Goal: Task Accomplishment & Management: Manage account settings

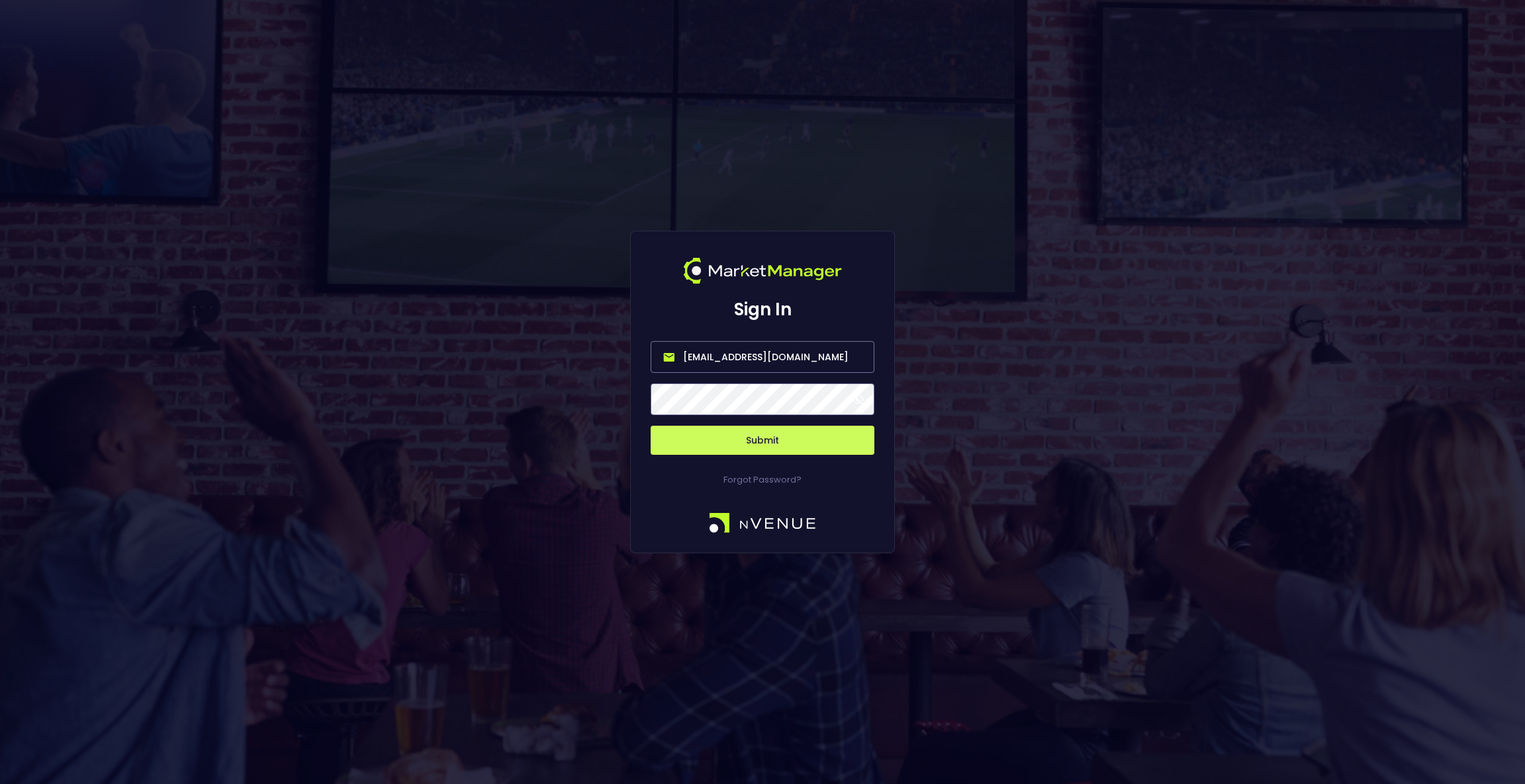
click at [713, 357] on input "[EMAIL_ADDRESS][DOMAIN_NAME]" at bounding box center [762, 357] width 224 height 32
click at [752, 351] on input "[EMAIL_ADDRESS][DOMAIN_NAME]" at bounding box center [762, 357] width 224 height 32
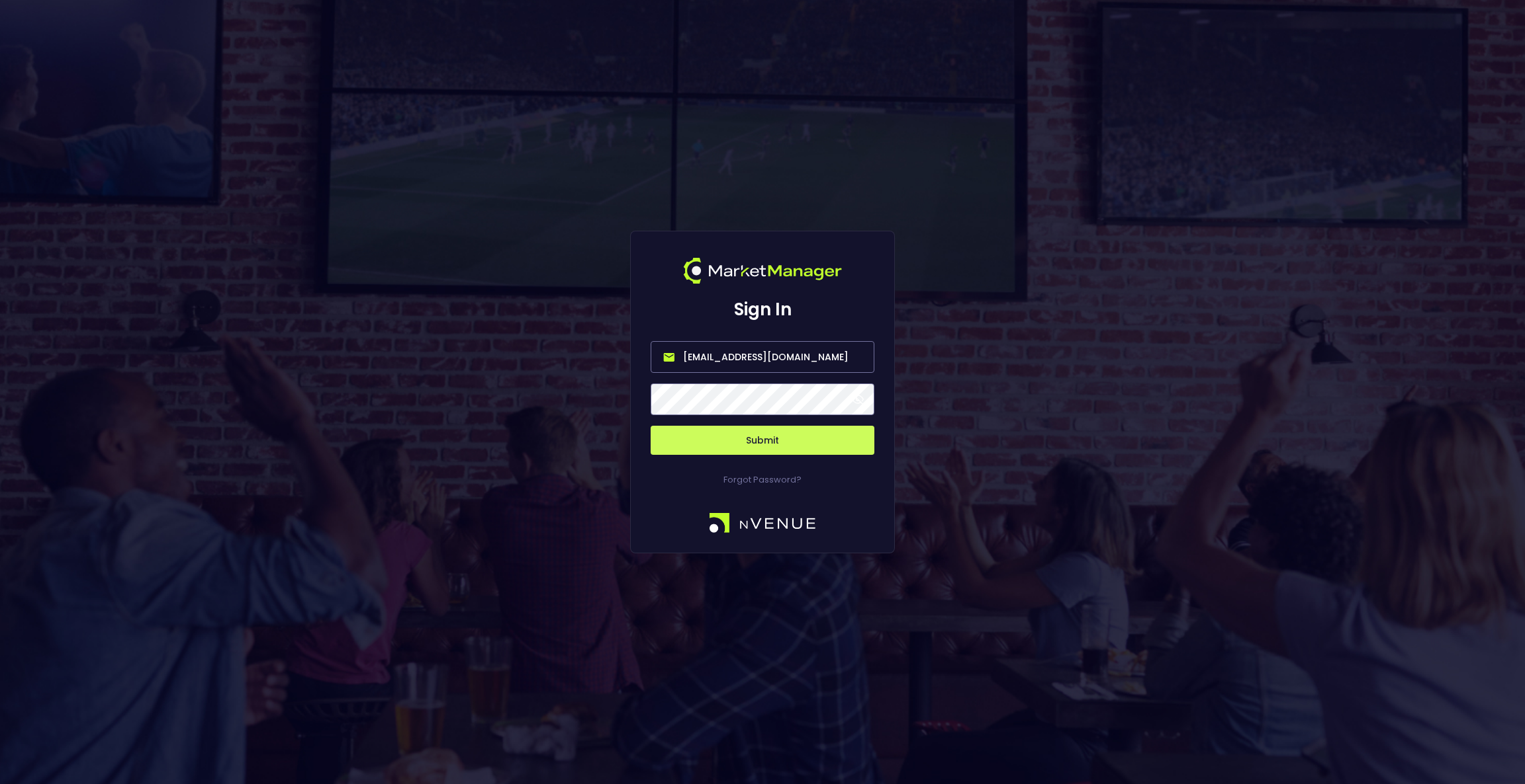
click at [754, 361] on input "[EMAIL_ADDRESS][DOMAIN_NAME]" at bounding box center [762, 357] width 224 height 32
paste input "EveryMatrix"
type input "[EMAIL_ADDRESS][DOMAIN_NAME]"
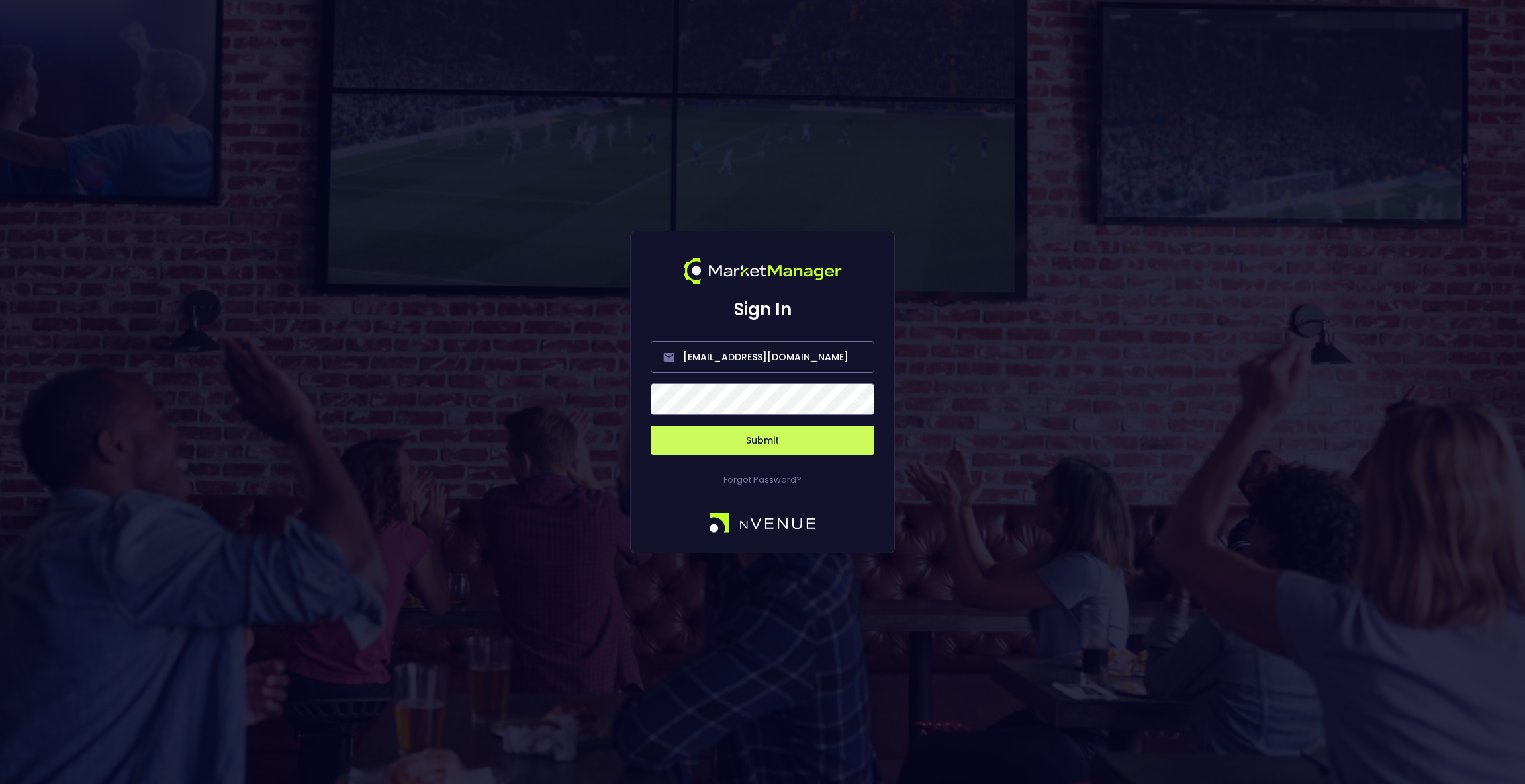
click at [704, 427] on button "Submit" at bounding box center [762, 440] width 224 height 29
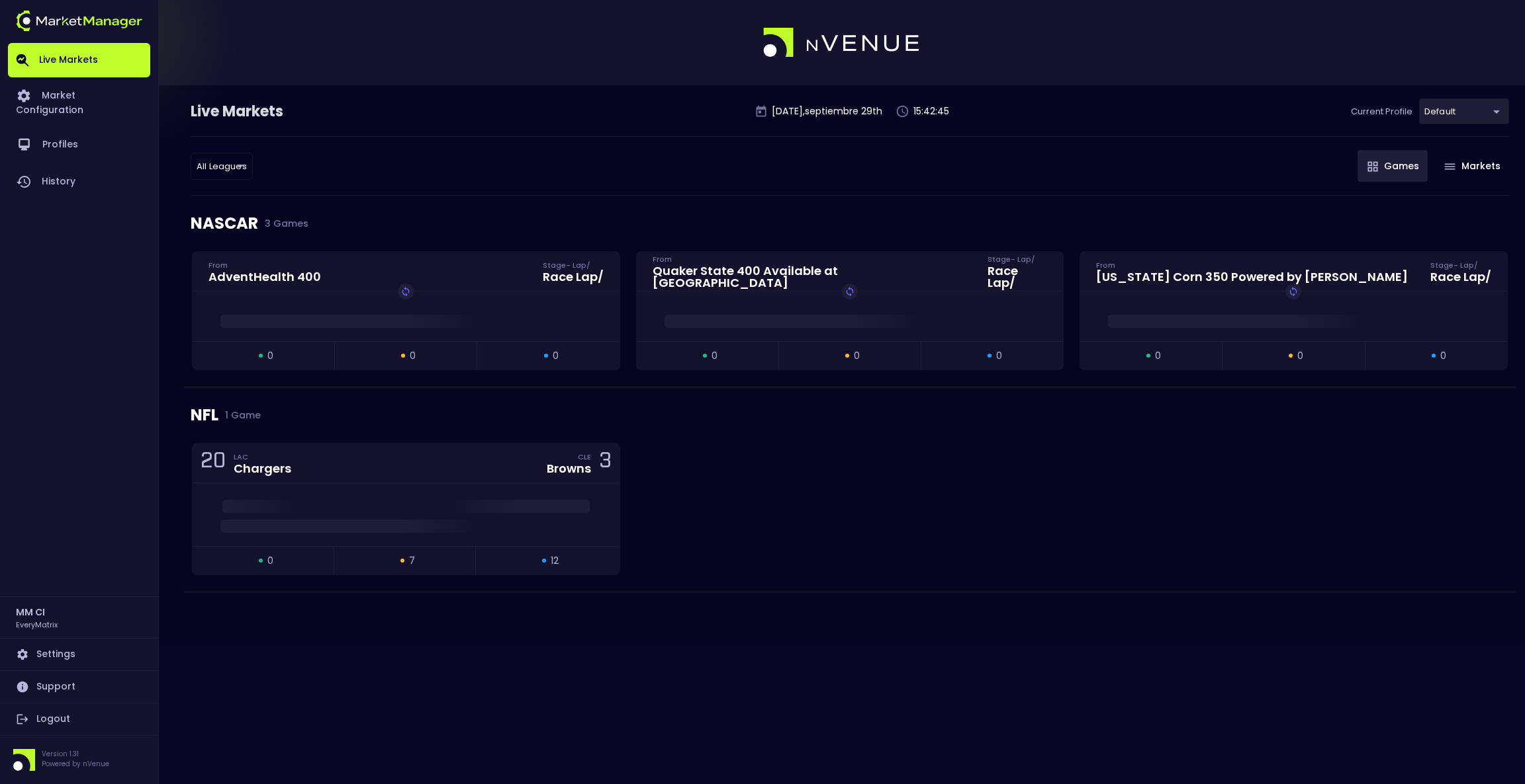
click at [1451, 105] on body "Live Markets Market Configuration Profiles History MM CI EveryMatrix Settings S…" at bounding box center [762, 392] width 1525 height 784
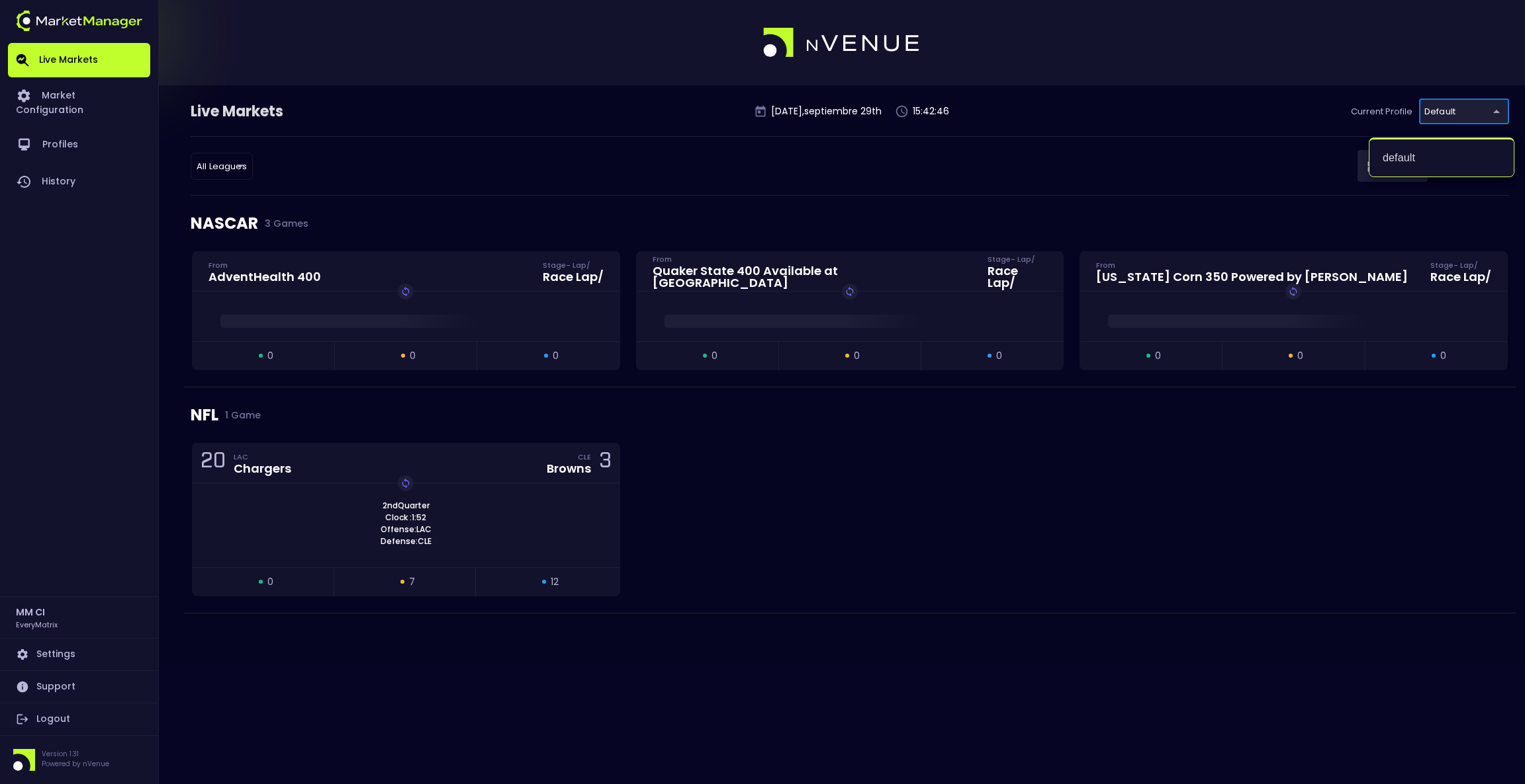
click at [1312, 93] on div at bounding box center [762, 392] width 1525 height 784
click at [87, 99] on link "Market Configuration" at bounding box center [79, 102] width 142 height 49
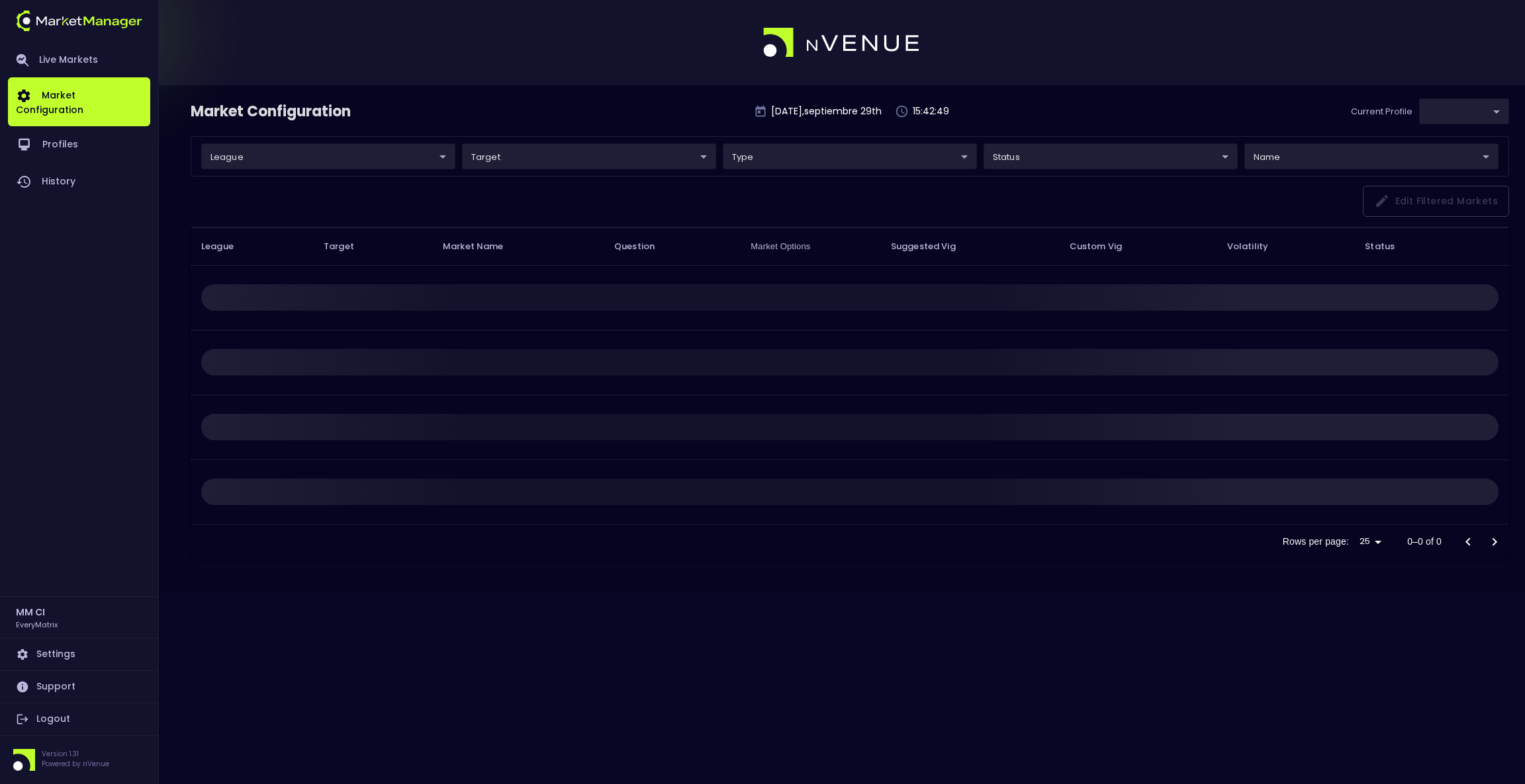
type input "41a1a02b-08cb-4a84-b265-6477bb6fe087"
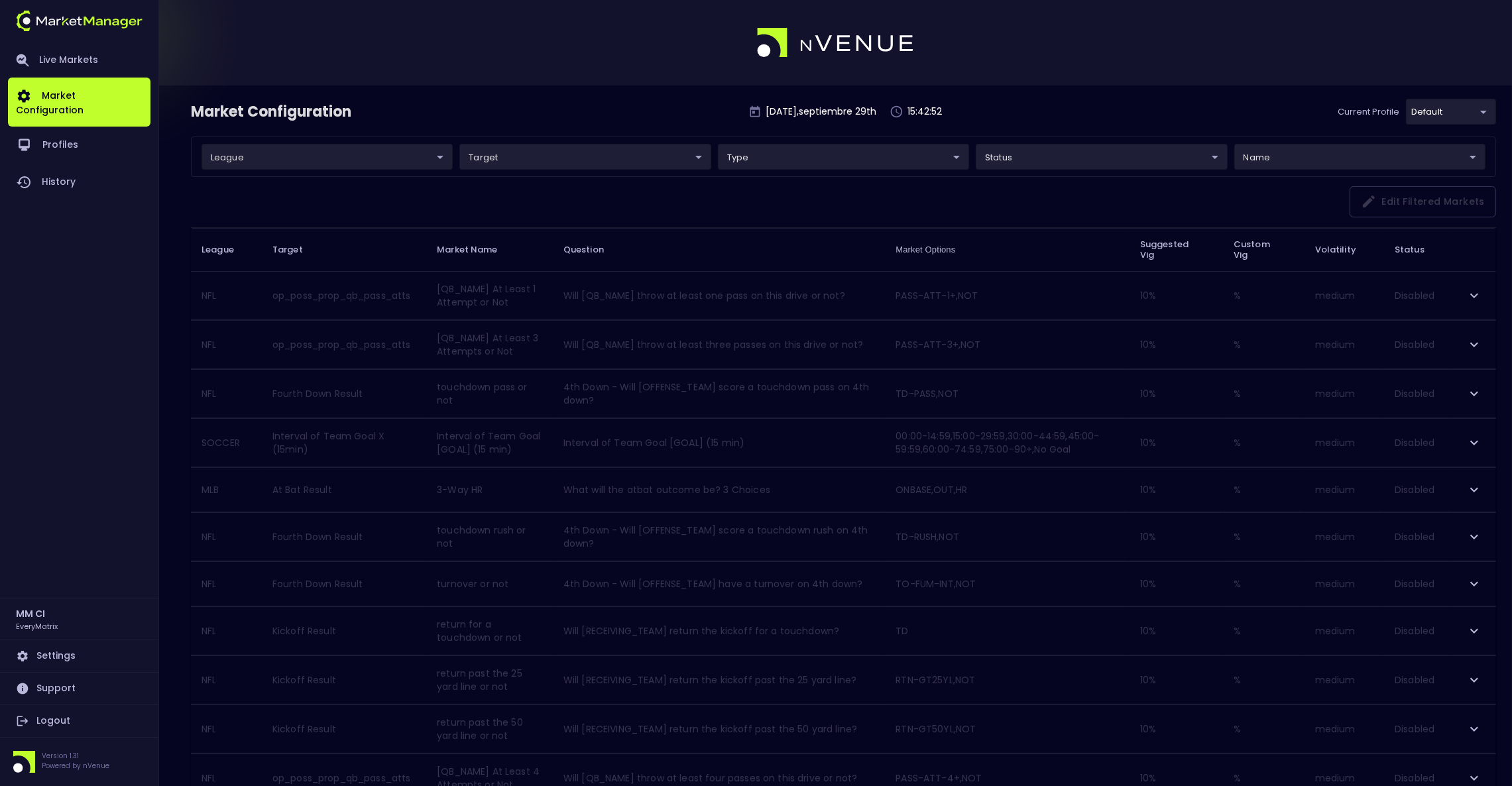
click at [424, 150] on body "Live Markets Market Configuration Profiles History MM CI EveryMatrix Settings S…" at bounding box center [756, 770] width 1512 height 1541
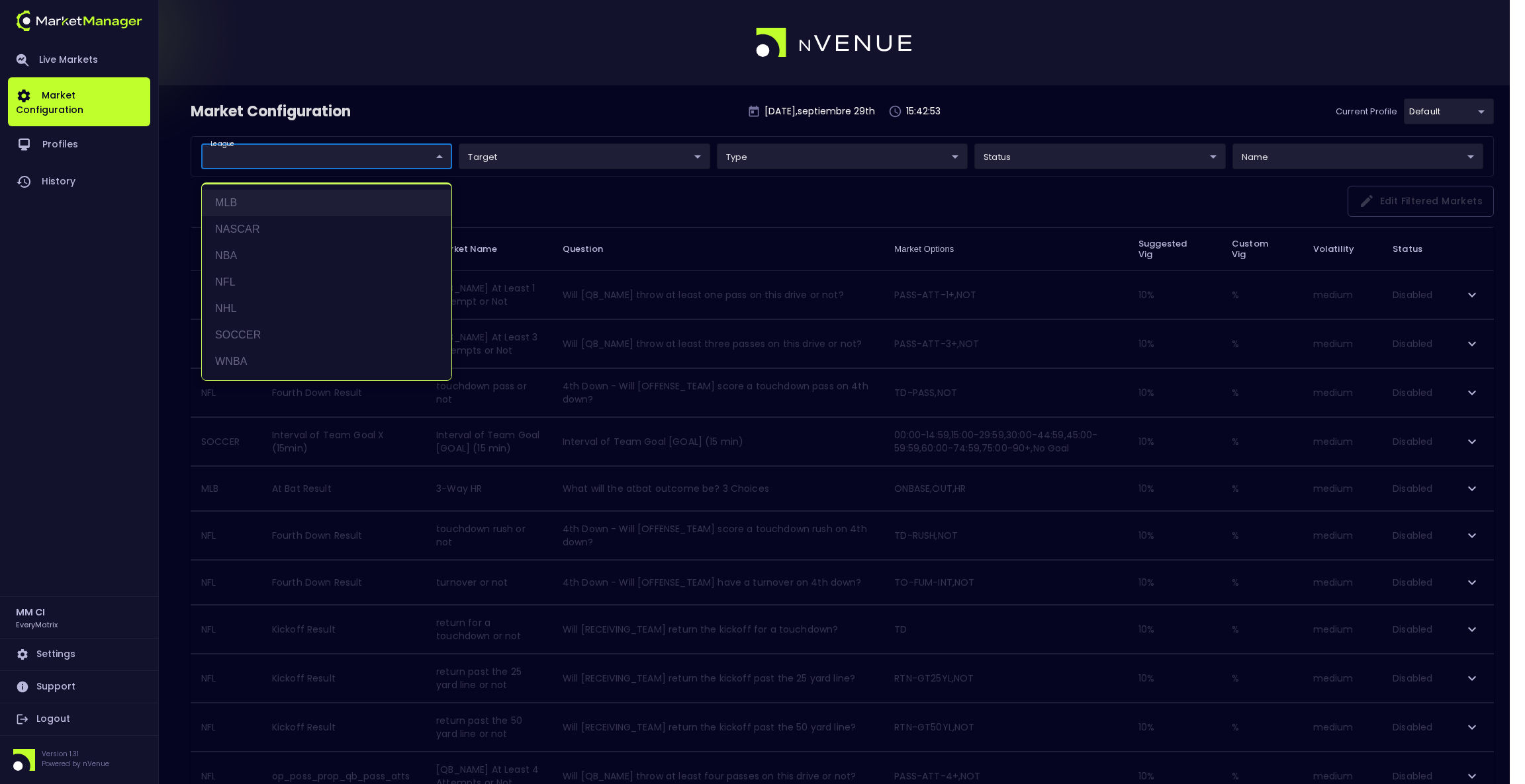
click at [270, 202] on li "MLB" at bounding box center [326, 203] width 249 height 26
type input "MLB"
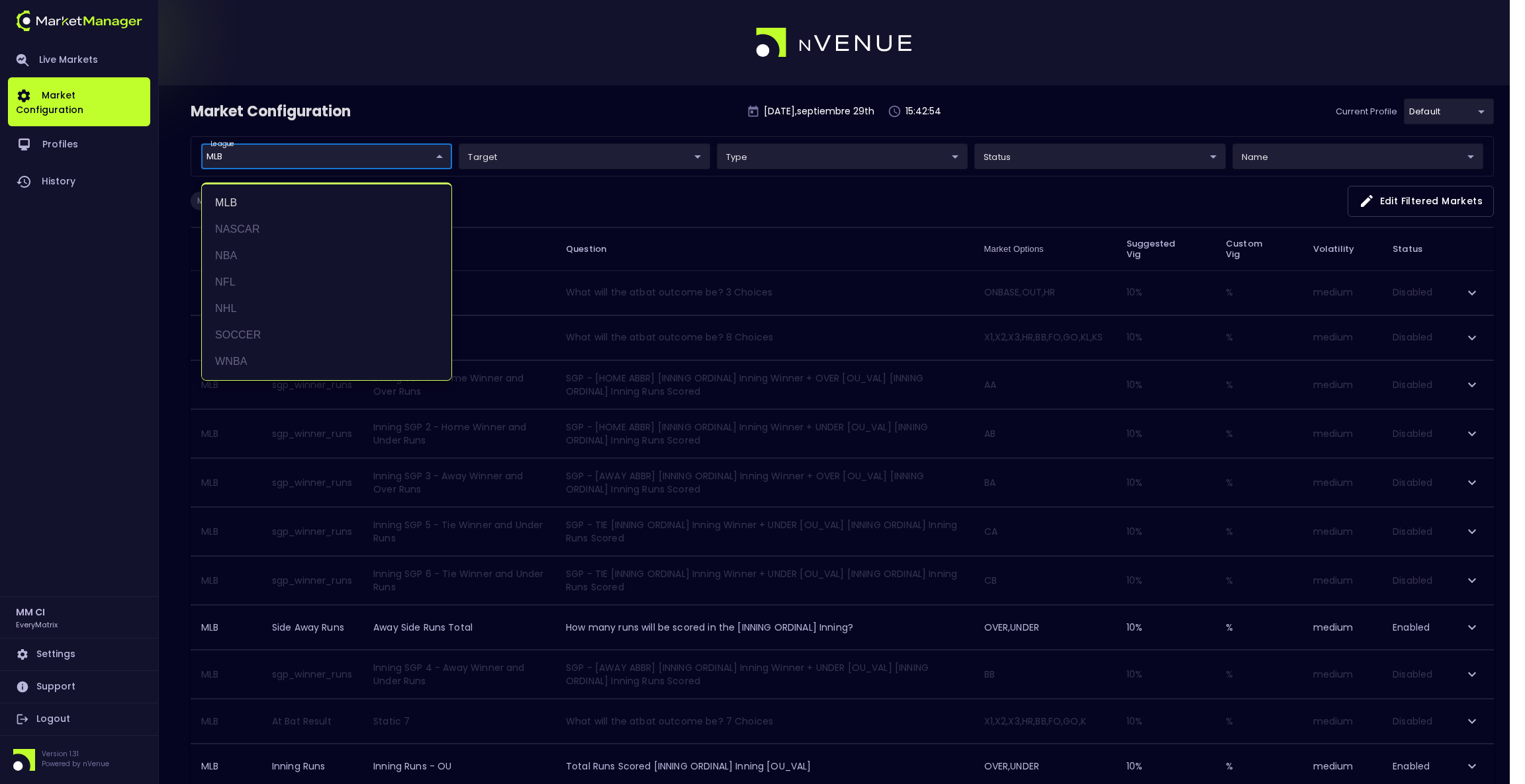
click at [1107, 129] on div at bounding box center [762, 392] width 1525 height 784
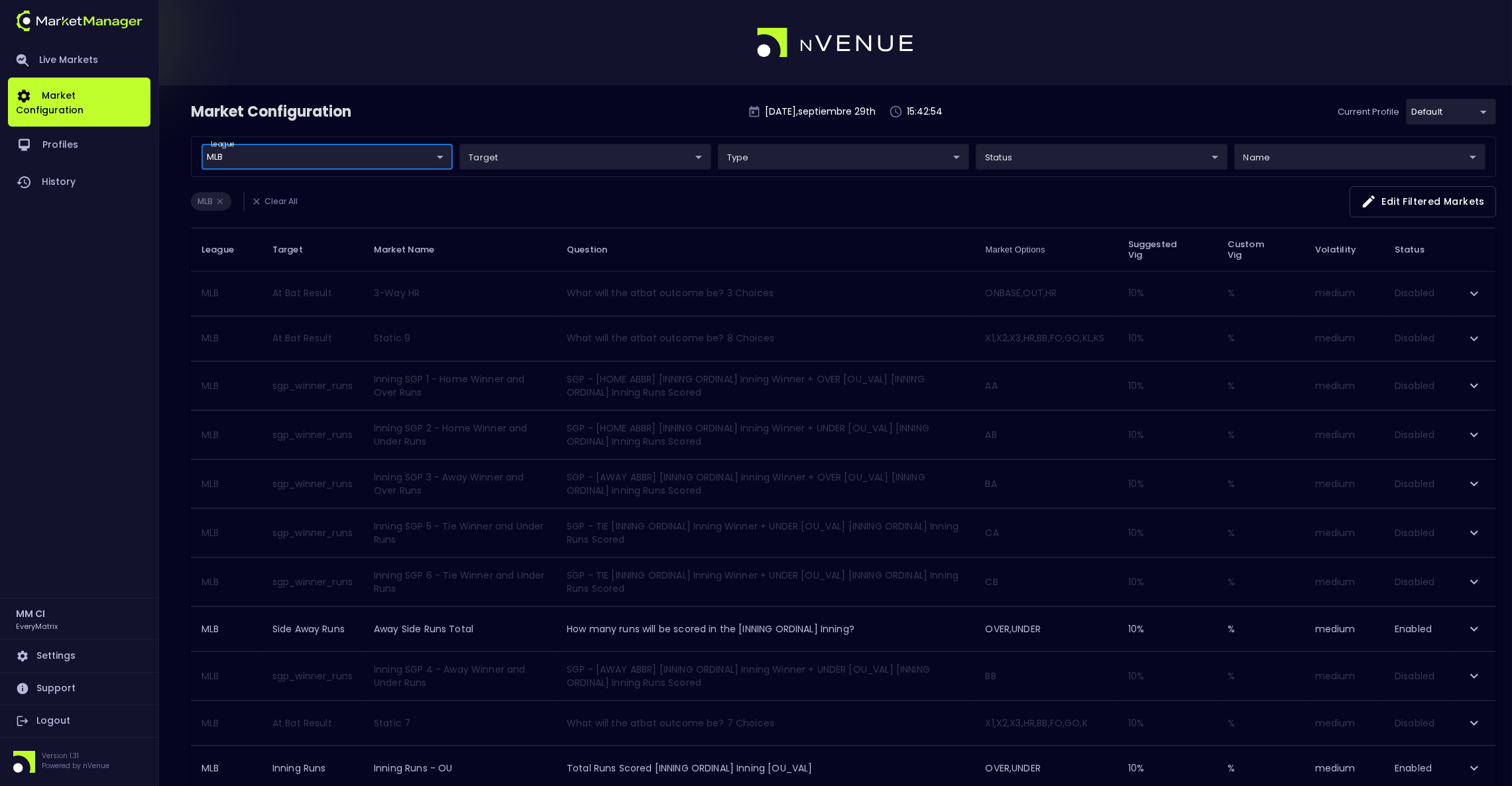
click at [1104, 160] on body "Live Markets Market Configuration Profiles History MM CI EveryMatrix Settings S…" at bounding box center [756, 746] width 1512 height 1493
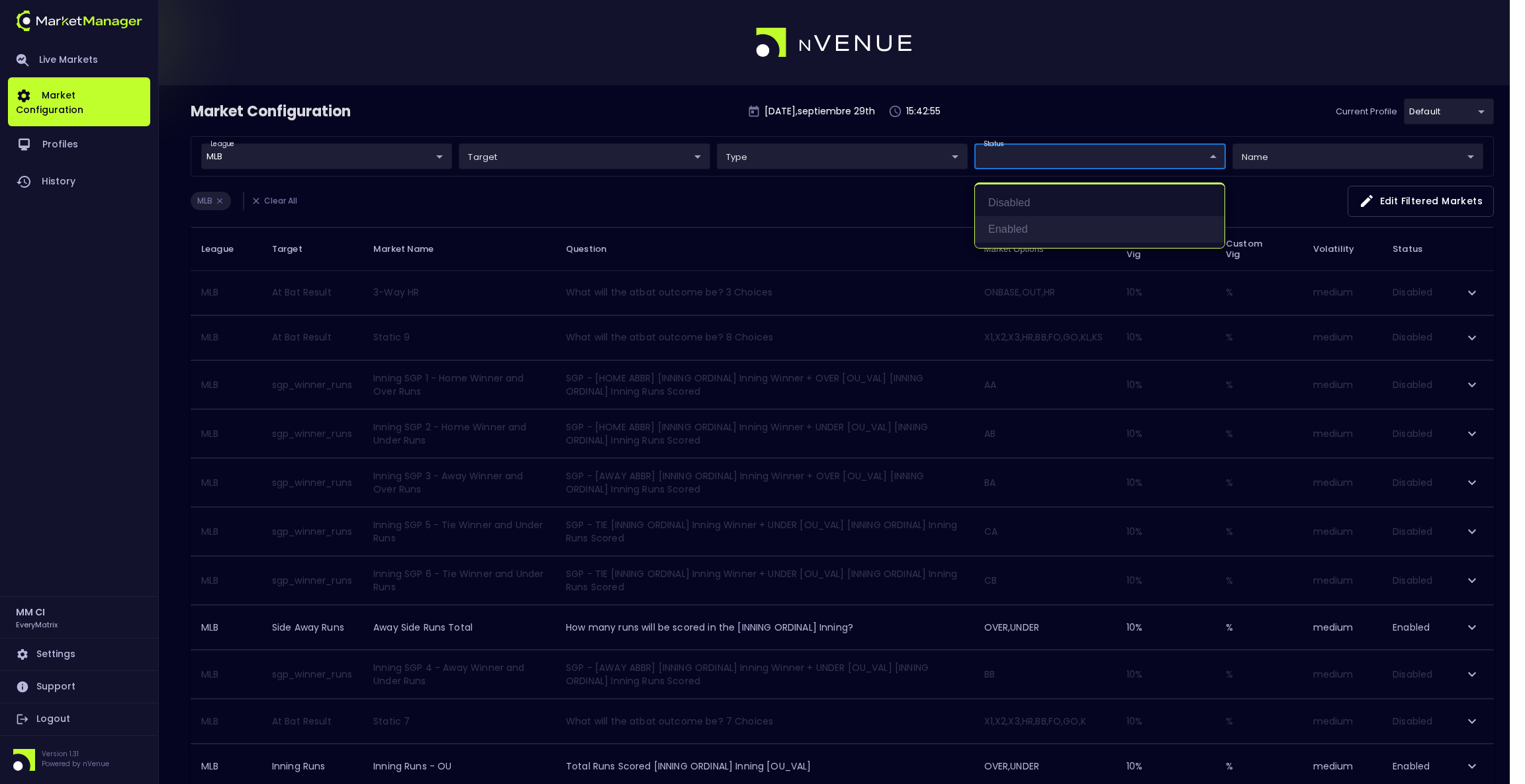
click at [1049, 224] on li "Enabled" at bounding box center [1099, 229] width 249 height 26
type input "Enabled"
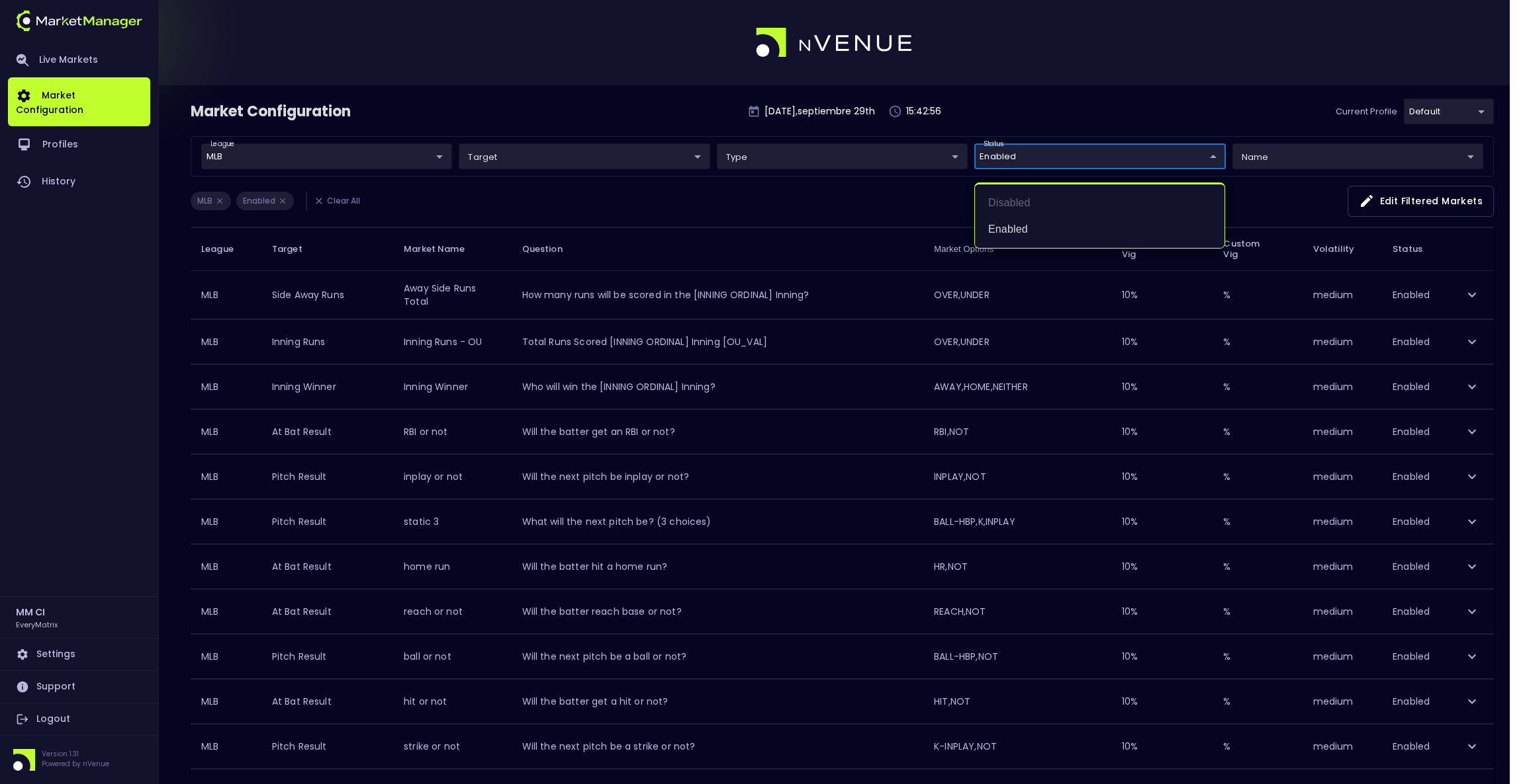
click at [1033, 94] on div at bounding box center [762, 392] width 1525 height 784
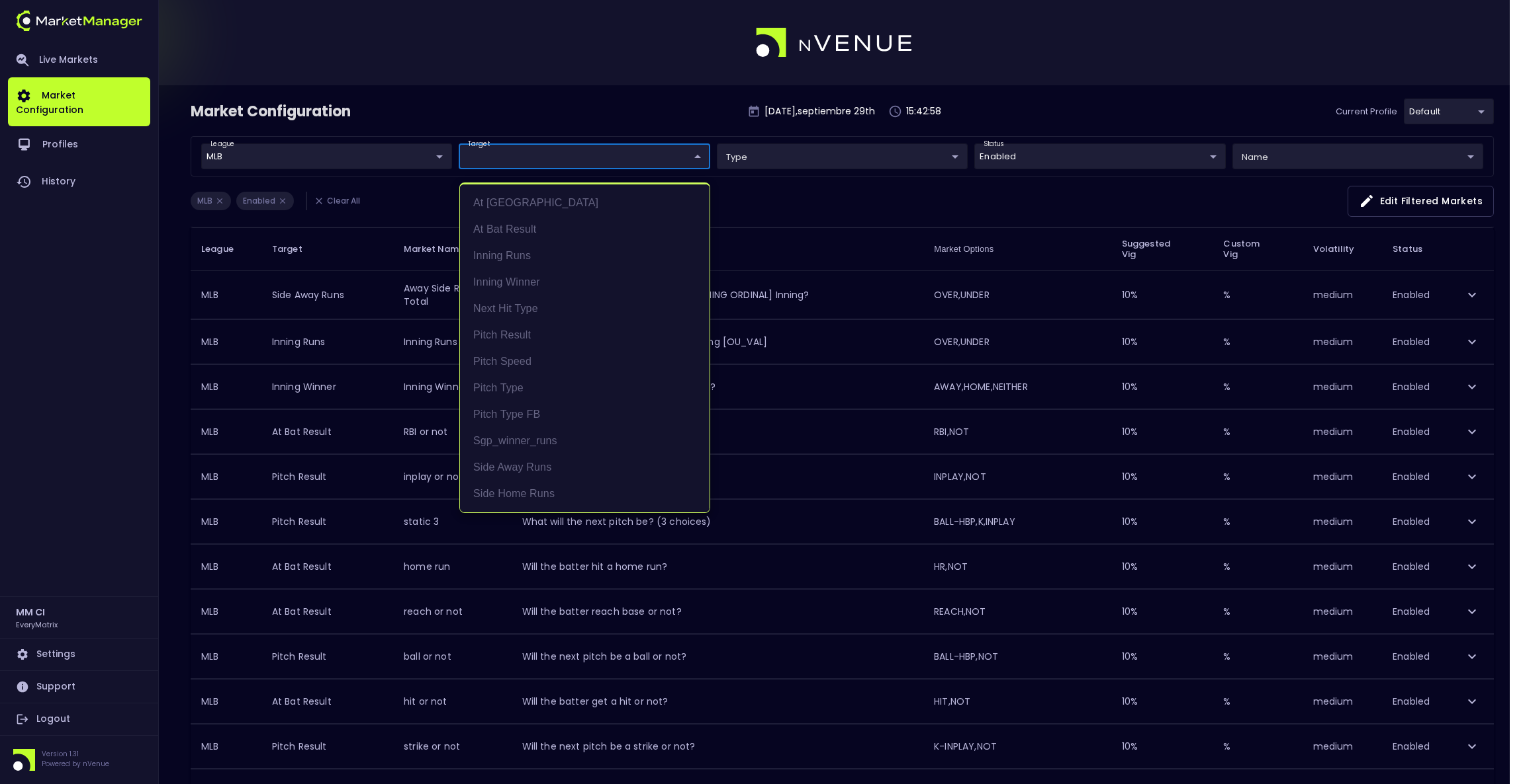
click at [560, 166] on body "Live Markets Market Configuration Profiles History MM CI EveryMatrix Settings S…" at bounding box center [762, 557] width 1525 height 1113
click at [537, 353] on li "Pitch Speed" at bounding box center [584, 362] width 249 height 26
type input "Pitch Speed"
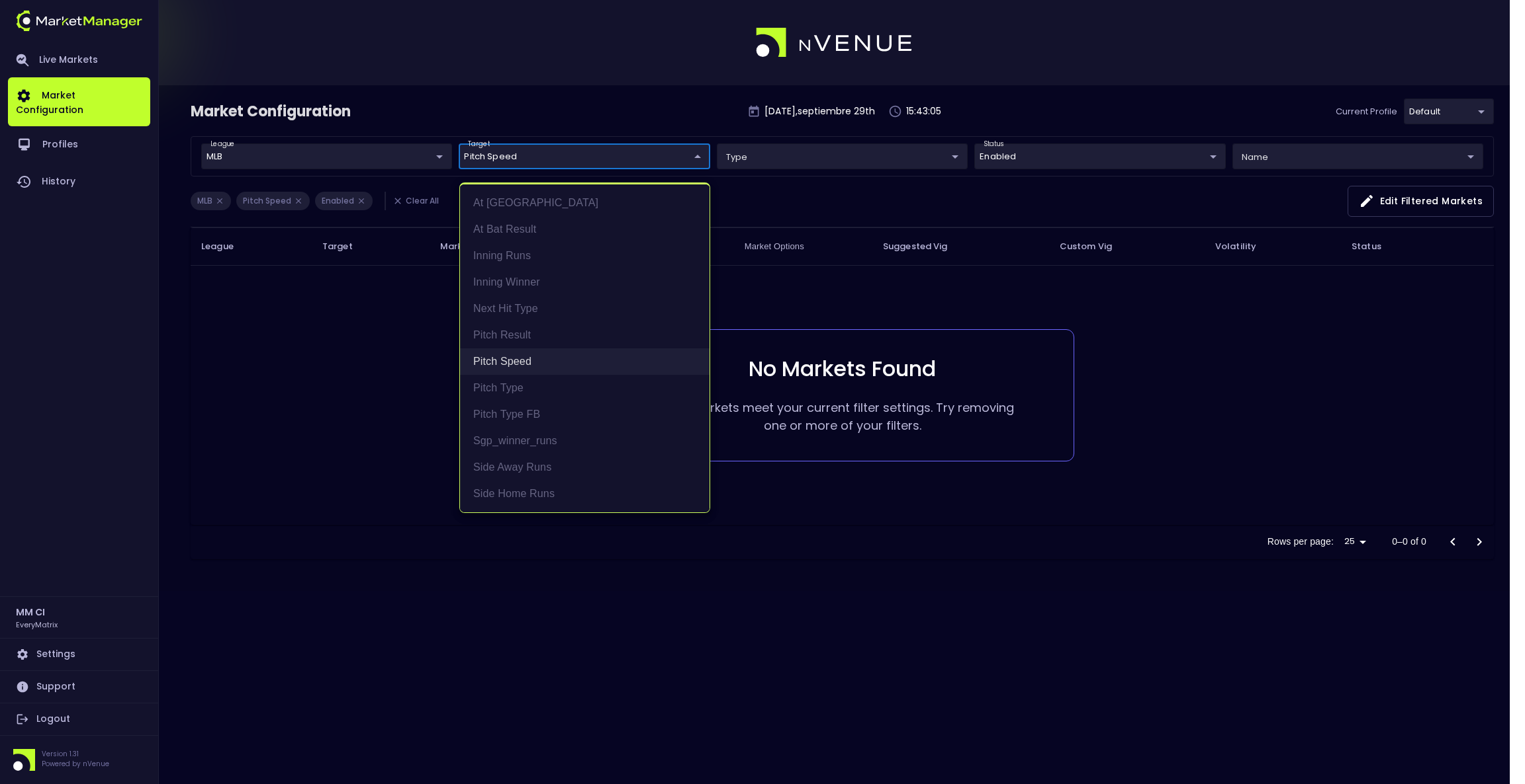
click at [534, 373] on li "Pitch Speed" at bounding box center [584, 362] width 249 height 26
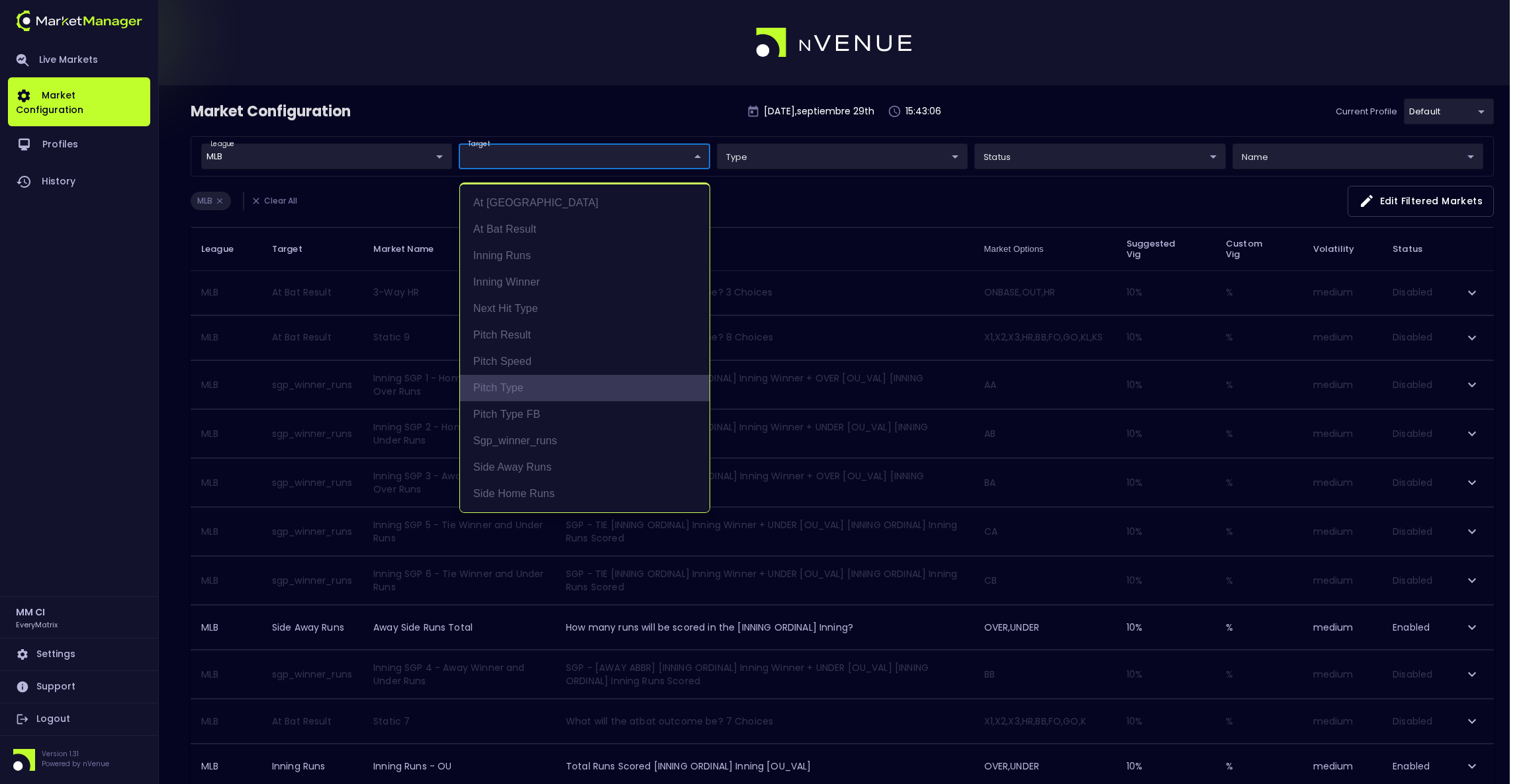
click at [526, 389] on li "Pitch Type" at bounding box center [584, 388] width 249 height 26
type input "Pitch Type"
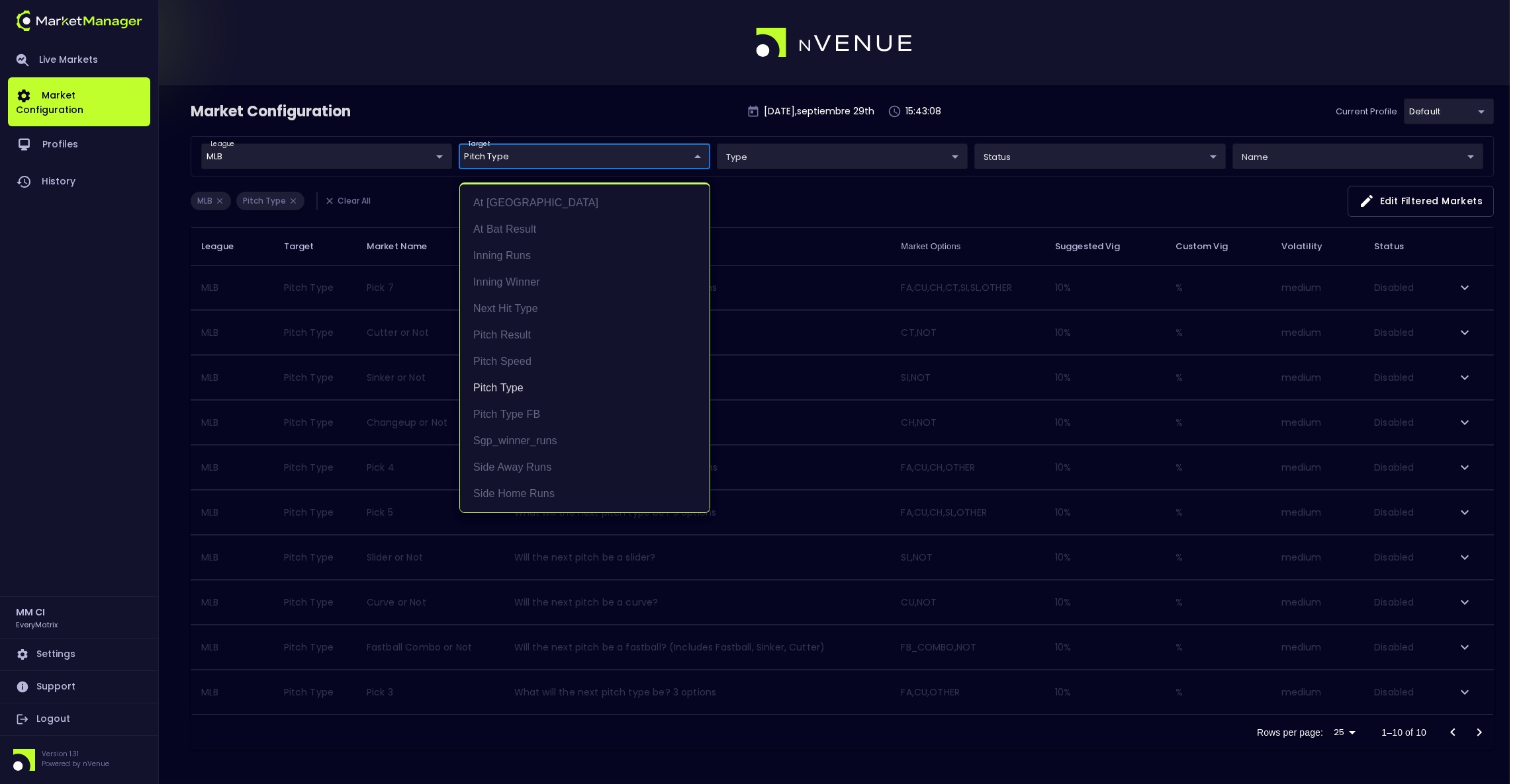
click at [593, 78] on div at bounding box center [762, 392] width 1525 height 784
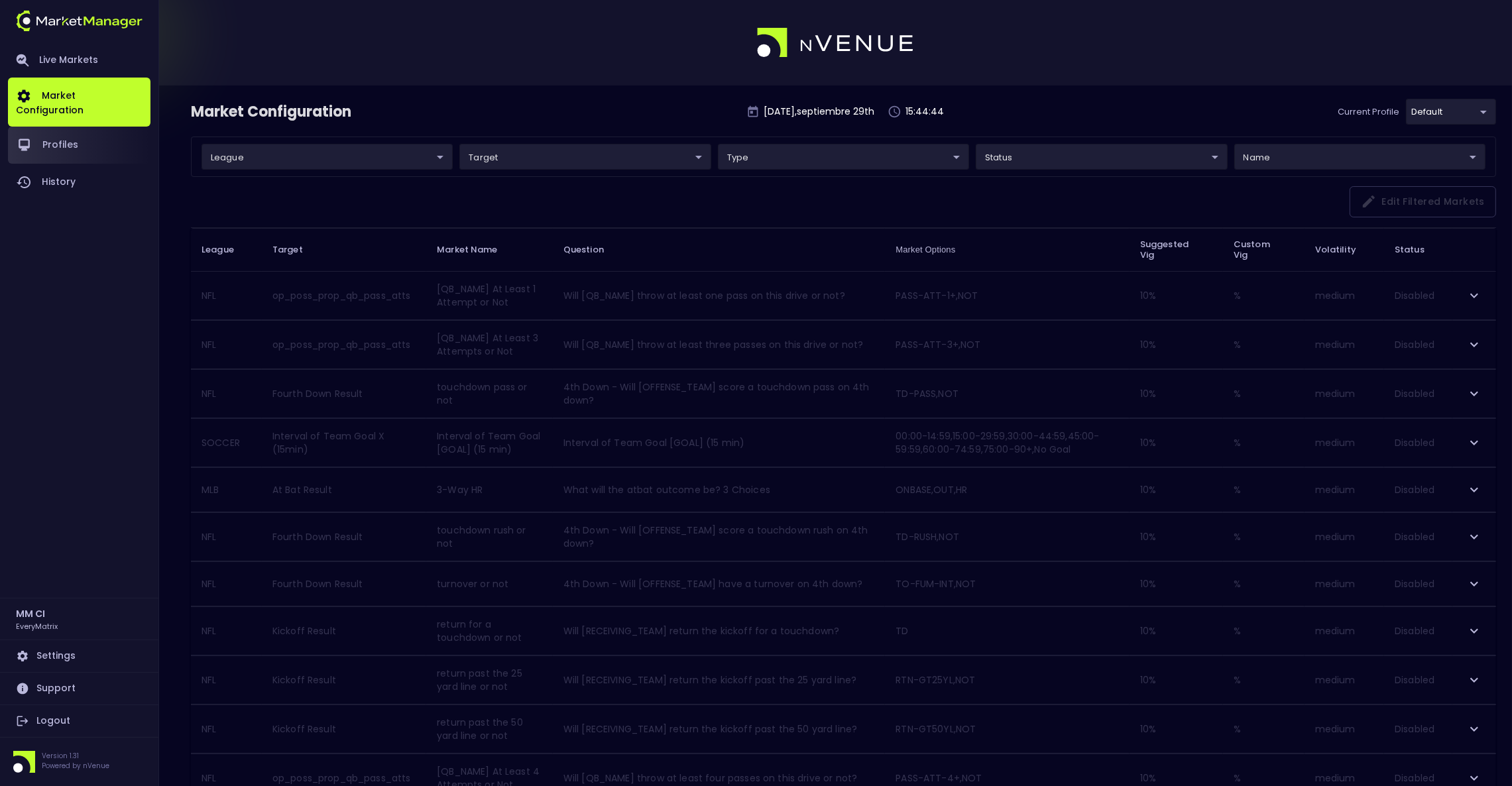
click at [85, 130] on link "Profiles" at bounding box center [79, 146] width 142 height 37
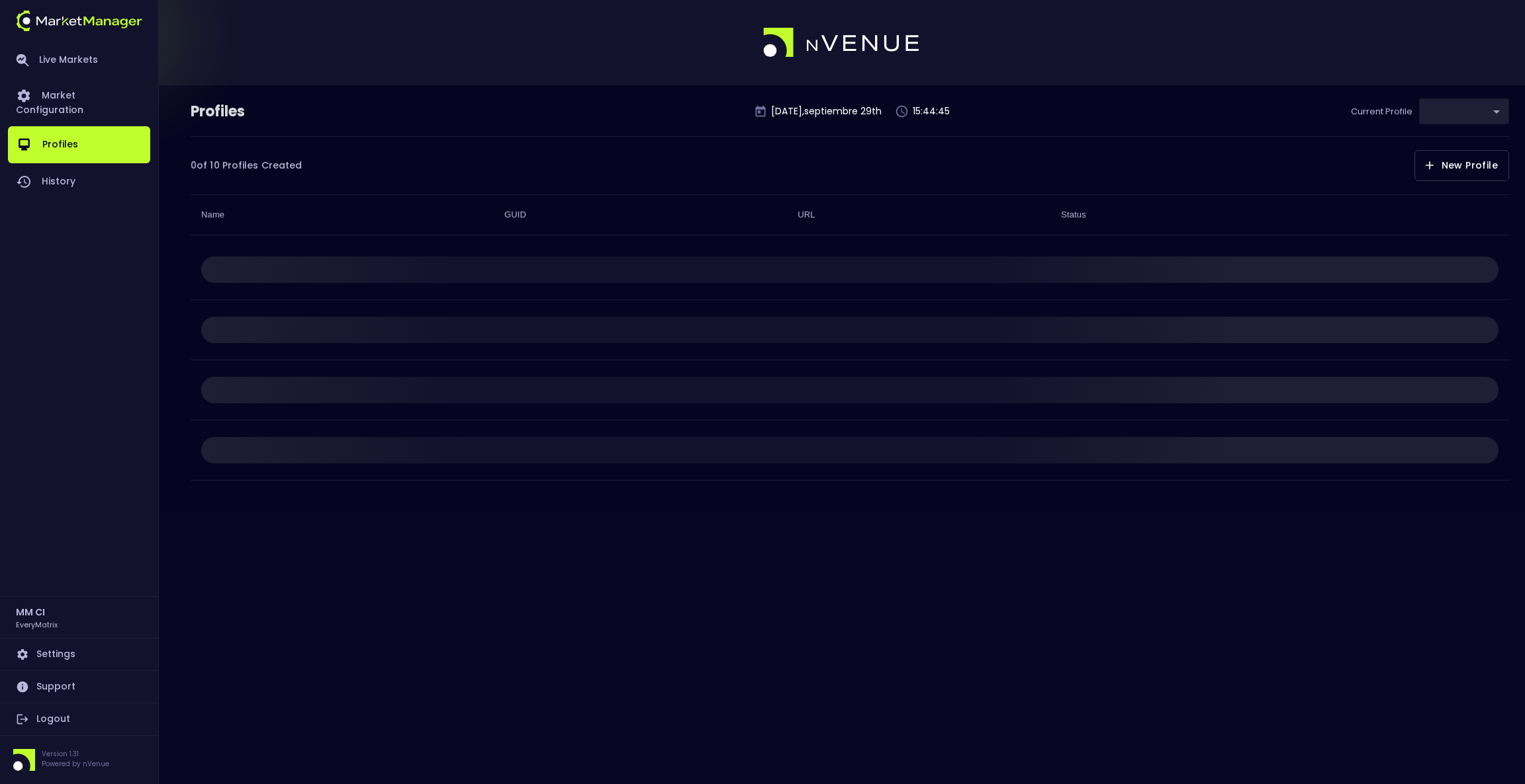
type input "41a1a02b-08cb-4a84-b265-6477bb6fe087"
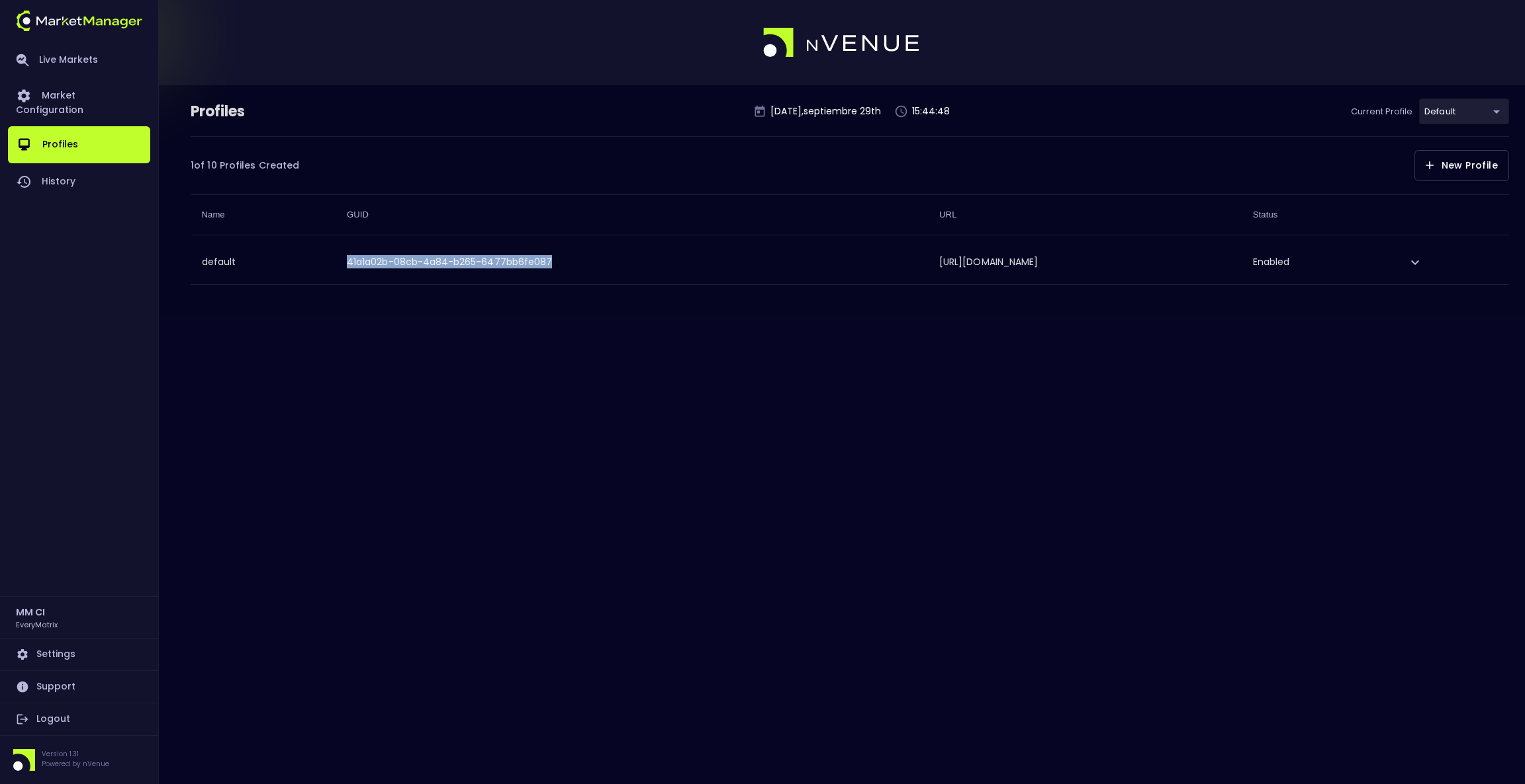
drag, startPoint x: 501, startPoint y: 264, endPoint x: 289, endPoint y: 259, distance: 212.1
click at [336, 259] on td "41a1a02b-08cb-4a84-b265-6477bb6fe087" at bounding box center [632, 262] width 593 height 44
copy td "41a1a02b-08cb-4a84-b265-6477bb6fe087"
drag, startPoint x: 1071, startPoint y: 258, endPoint x: 637, endPoint y: 264, distance: 434.0
click at [928, 264] on td "https://mm-api.nextplay.live/everymatrix/v1/41a1a02b-08cb-4a84-b265-6477bb6fe08…" at bounding box center [1085, 262] width 314 height 44
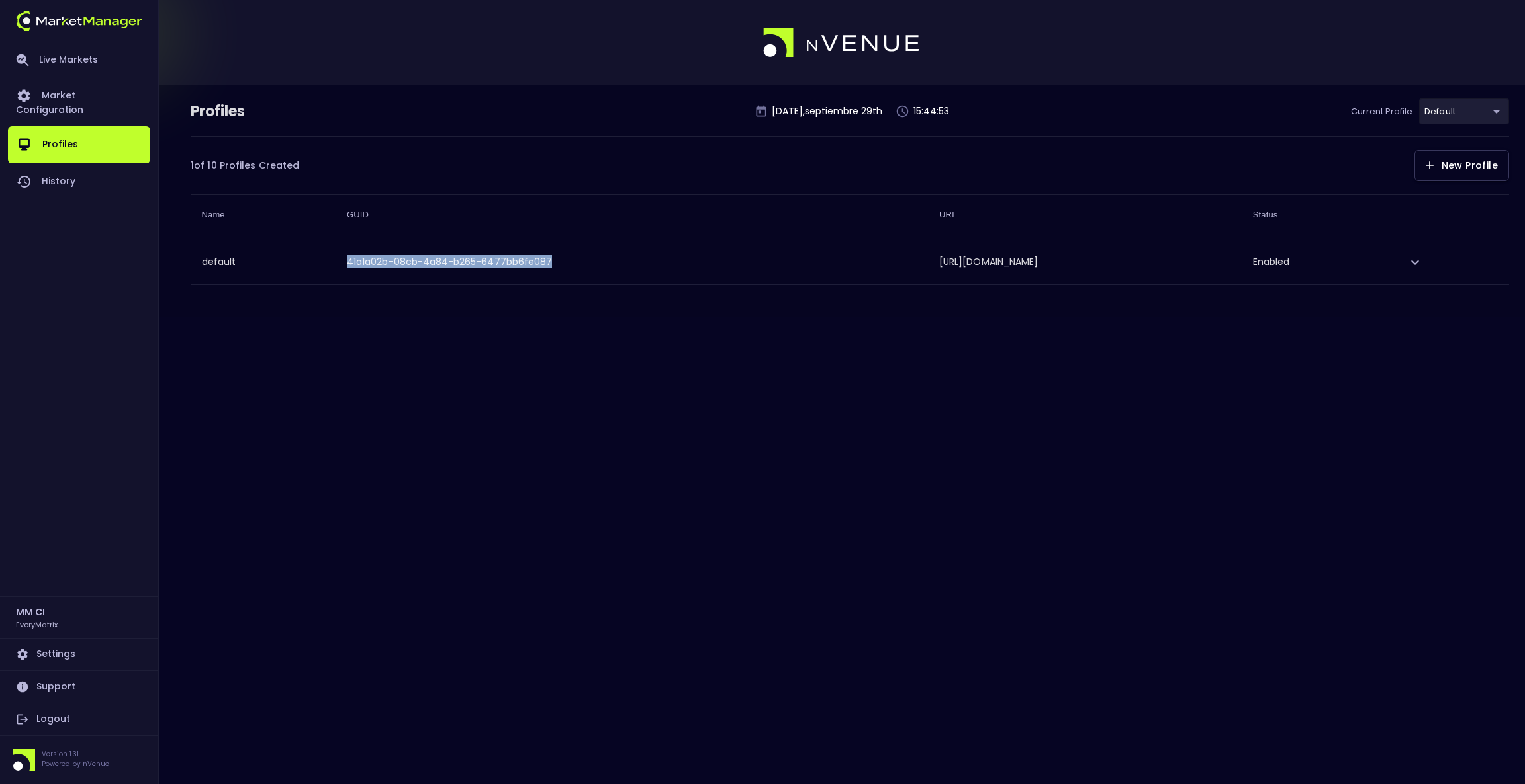
copy td "https://mm-api.nextplay.live/everymatrix/v1/41a1a02b-08cb-4a84-b265-6477bb6fe08…"
